Goal: Information Seeking & Learning: Learn about a topic

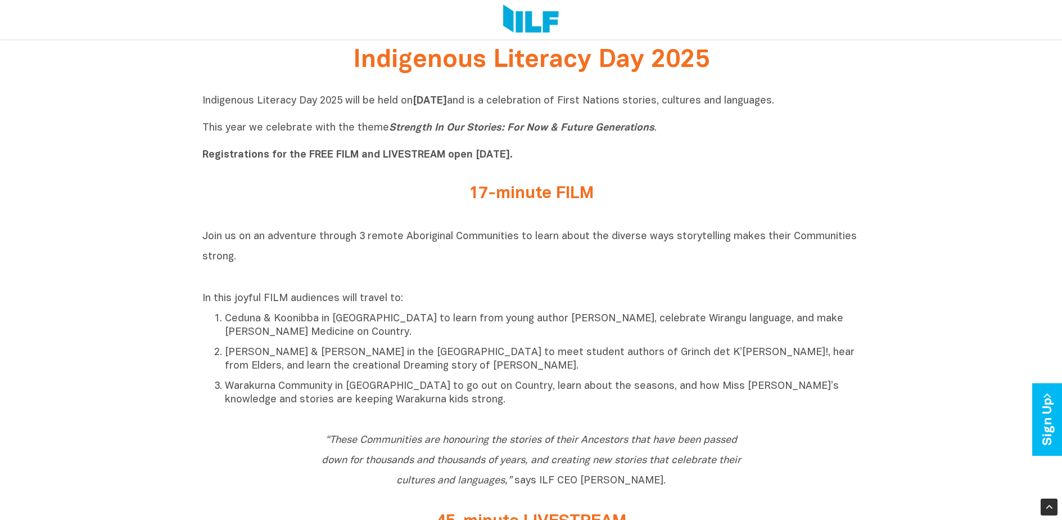
scroll to position [450, 0]
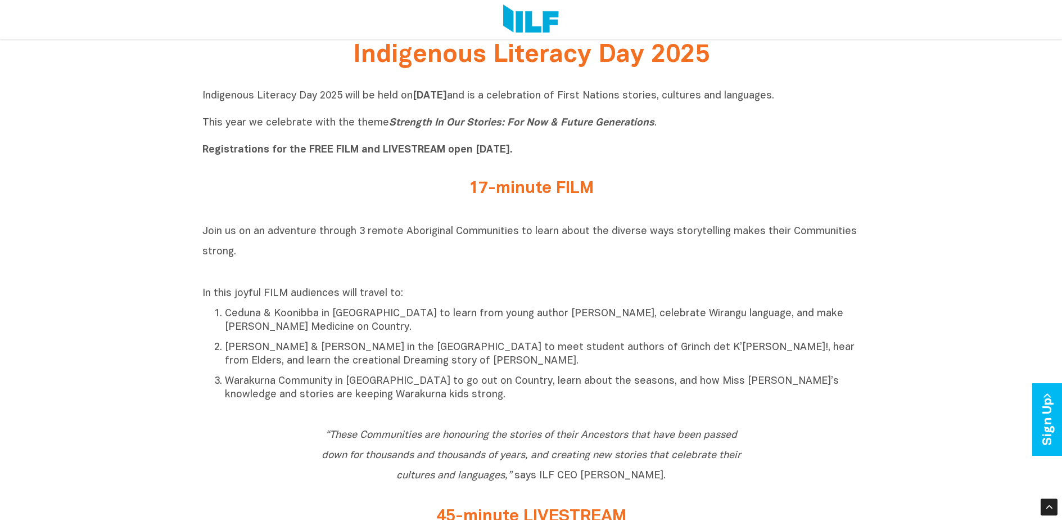
drag, startPoint x: 196, startPoint y: 92, endPoint x: 563, endPoint y: 151, distance: 371.4
click at [579, 122] on icon "Strength In Our Stories: For Now & Future Generations" at bounding box center [521, 123] width 265 height 10
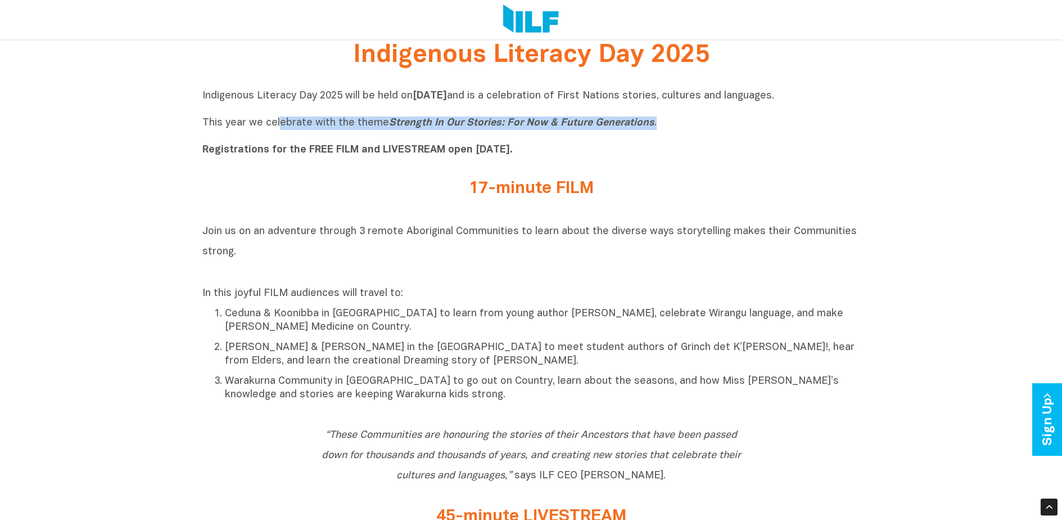
drag, startPoint x: 661, startPoint y: 120, endPoint x: 277, endPoint y: 125, distance: 384.2
click at [277, 125] on p "Indigenous Literacy Day 2025 will be held [DATE][DATE] and is a celebration of …" at bounding box center [531, 122] width 658 height 67
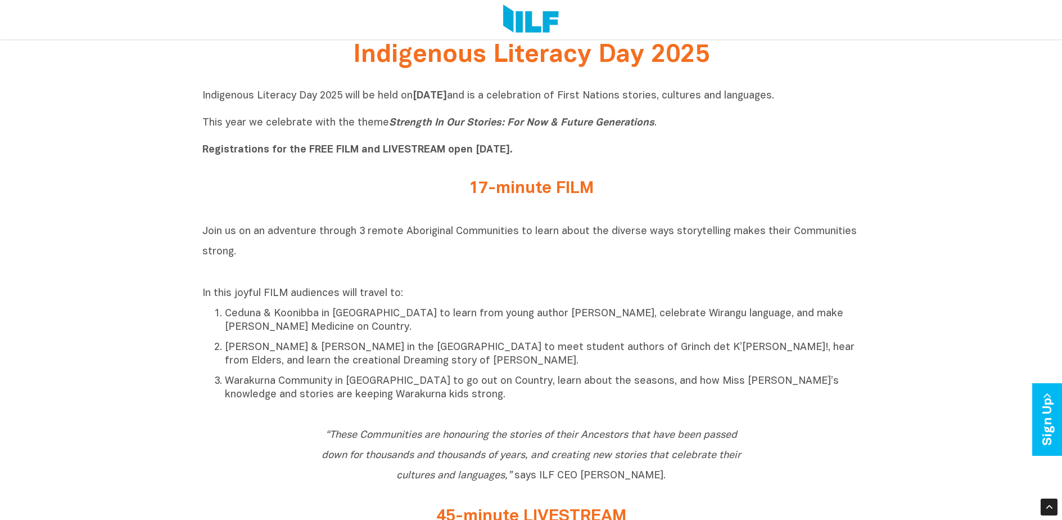
drag, startPoint x: 483, startPoint y: 110, endPoint x: 511, endPoint y: 102, distance: 29.2
click at [511, 102] on p "Indigenous Literacy Day 2025 will be held [DATE][DATE] and is a celebration of …" at bounding box center [531, 122] width 658 height 67
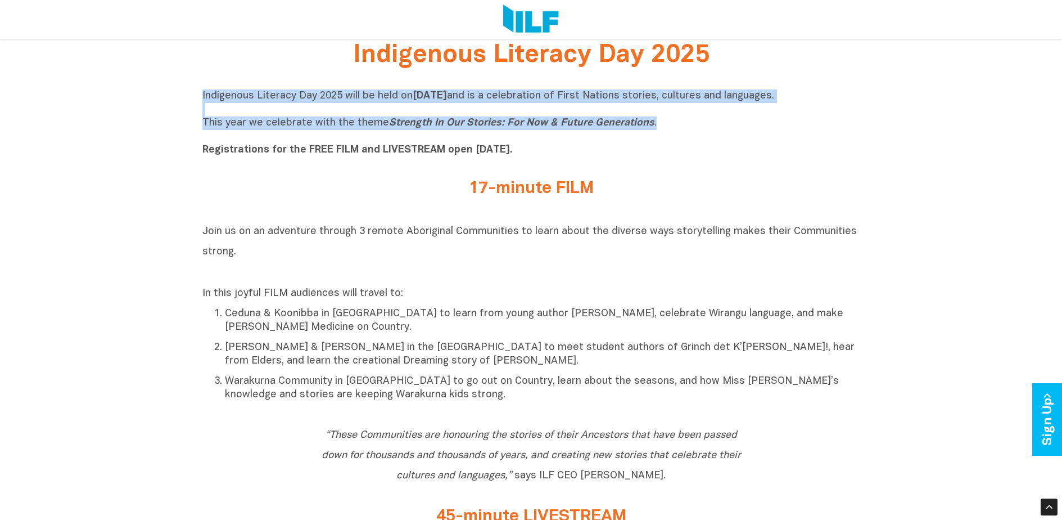
drag, startPoint x: 203, startPoint y: 97, endPoint x: 656, endPoint y: 124, distance: 453.6
drag, startPoint x: 656, startPoint y: 124, endPoint x: 580, endPoint y: 110, distance: 76.6
copy p "Indigenous Literacy Day 2025 will be held [DATE][DATE] and is a celebration of …"
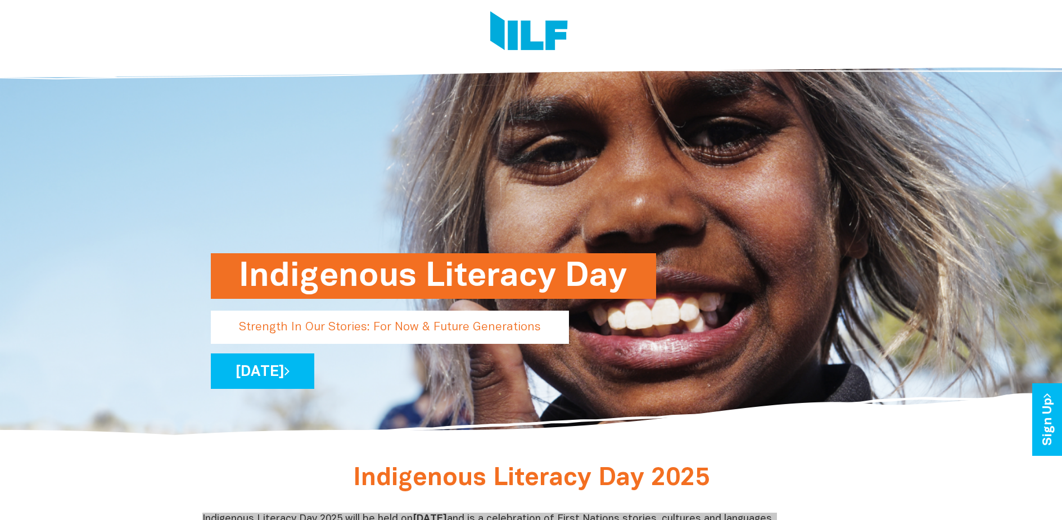
scroll to position [0, 0]
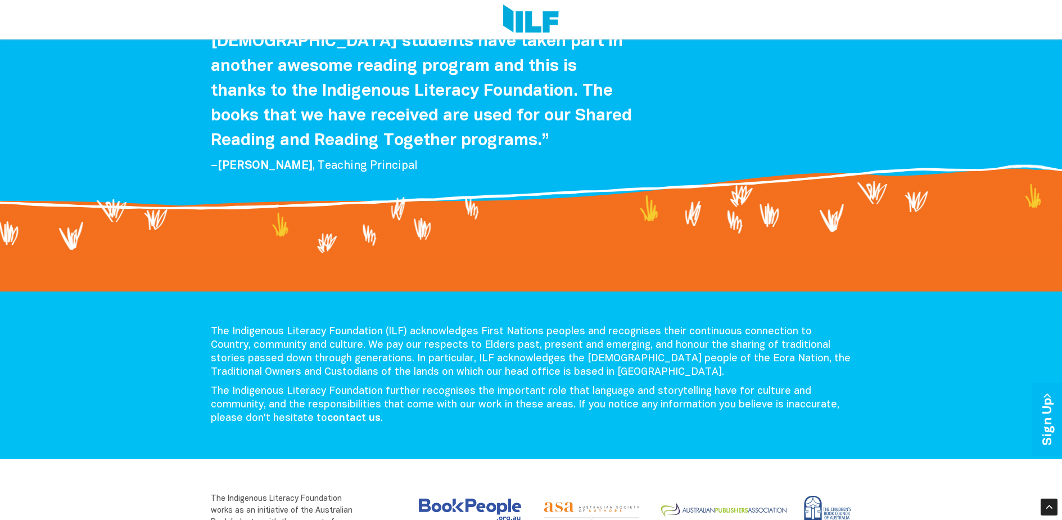
scroll to position [2364, 0]
